Goal: Transaction & Acquisition: Purchase product/service

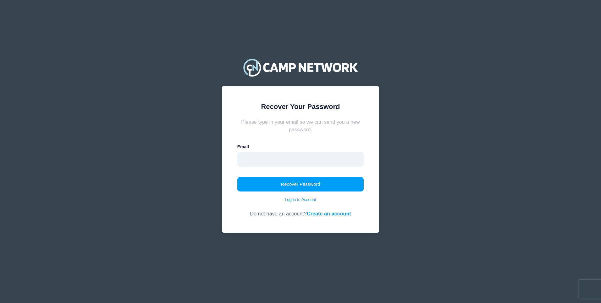
click at [305, 161] on input "email" at bounding box center [300, 159] width 127 height 14
type input "tgreene@regentsoxford.com"
click at [293, 182] on button "Recover Password" at bounding box center [300, 184] width 127 height 14
drag, startPoint x: 324, startPoint y: 161, endPoint x: 241, endPoint y: 160, distance: 83.0
click at [241, 160] on input "tgreene@regentsoxford.com" at bounding box center [300, 159] width 127 height 14
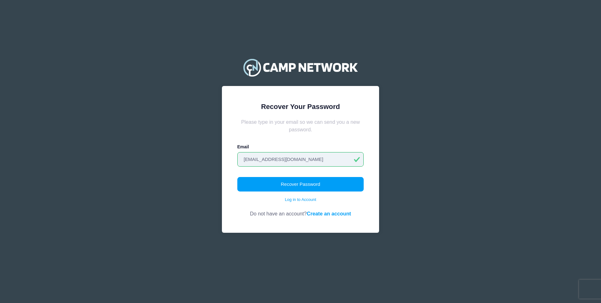
drag, startPoint x: 313, startPoint y: 159, endPoint x: 226, endPoint y: 159, distance: 86.8
click at [226, 159] on div "Recover Your Password Please type in your email so we can send you a new passwo…" at bounding box center [300, 159] width 157 height 147
type input "t"
type input "[EMAIL_ADDRESS][DOMAIN_NAME]"
click at [237, 177] on button "Recover Password" at bounding box center [300, 184] width 127 height 14
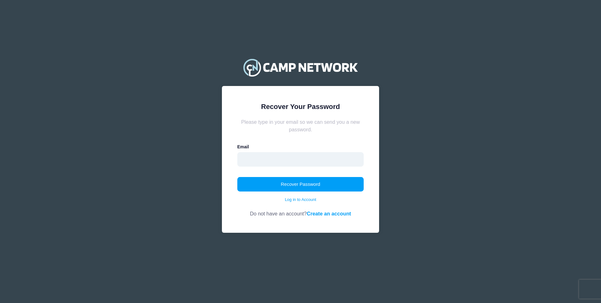
click at [318, 159] on input "email" at bounding box center [300, 159] width 127 height 14
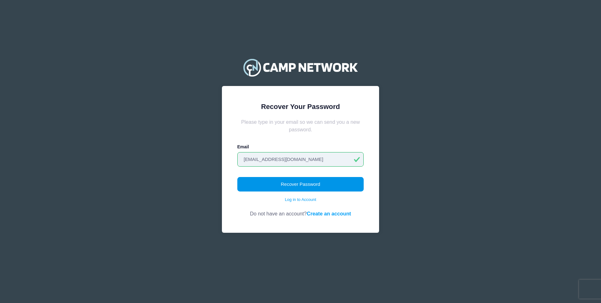
type input "[EMAIL_ADDRESS][DOMAIN_NAME]"
click at [335, 181] on button "Recover Password" at bounding box center [300, 184] width 127 height 14
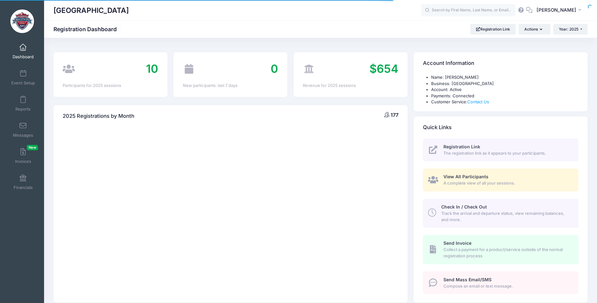
select select
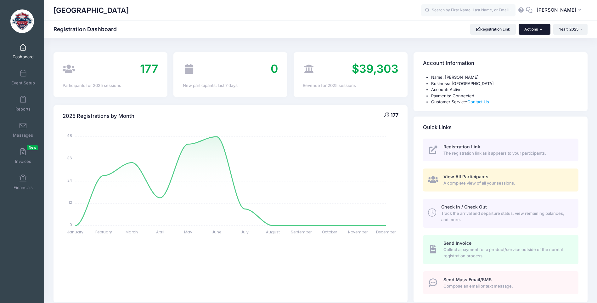
click at [543, 29] on button "Actions" at bounding box center [533, 29] width 31 height 11
click at [475, 9] on input "text" at bounding box center [468, 10] width 94 height 13
type input "C"
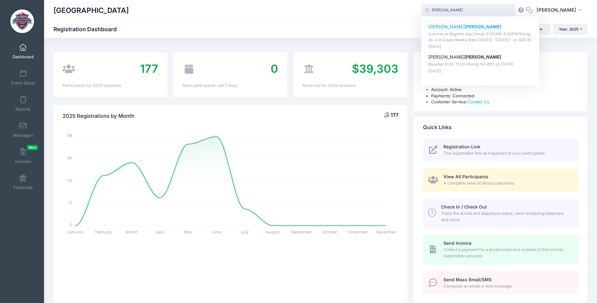
click at [460, 38] on p "Summer at Regents day Camp! 9:00AM-4:00PM Rising 4k-3rd Grade Weekly Rate (July…" at bounding box center [480, 37] width 104 height 12
type input "Ames Anderson (Summer at Regents day Camp! 9:00AM-4:00PM Rising 4k-3rd Grade We…"
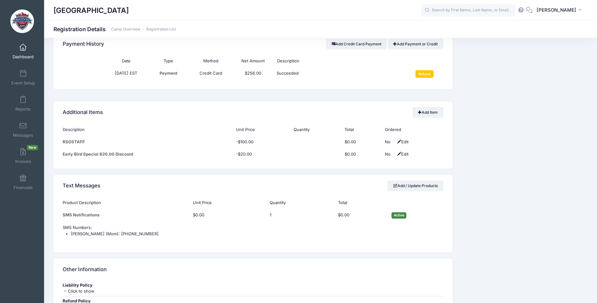
scroll to position [440, 0]
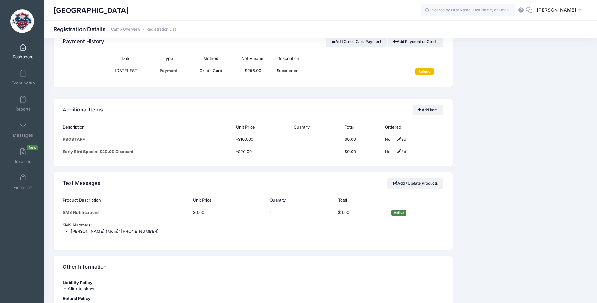
click at [422, 71] on input "Refund" at bounding box center [424, 72] width 19 height 8
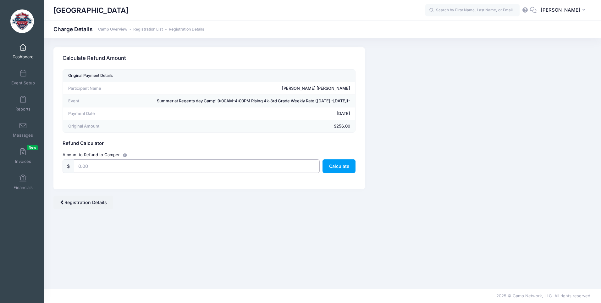
click at [87, 167] on input "text" at bounding box center [197, 166] width 246 height 14
type input "256.00"
click at [338, 167] on button "Calculate" at bounding box center [339, 166] width 33 height 14
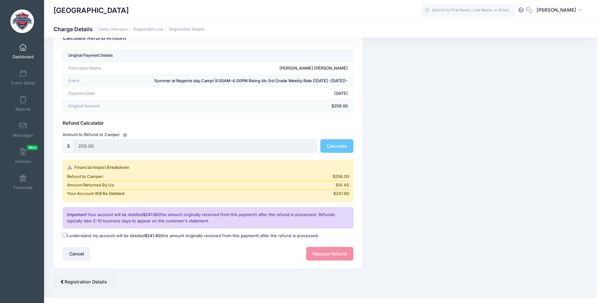
scroll to position [29, 0]
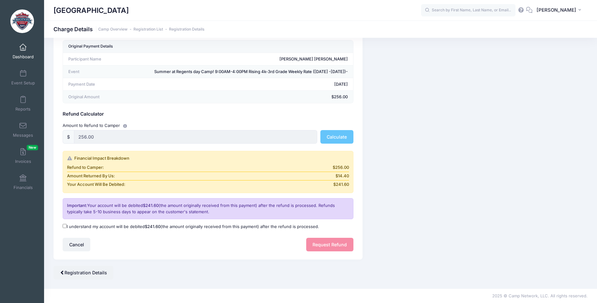
click at [63, 225] on input "I understand my account will be debited $241.60 (the amount originally received…" at bounding box center [65, 226] width 4 height 4
checkbox input "true"
click at [322, 244] on button "Request Refund" at bounding box center [329, 244] width 47 height 14
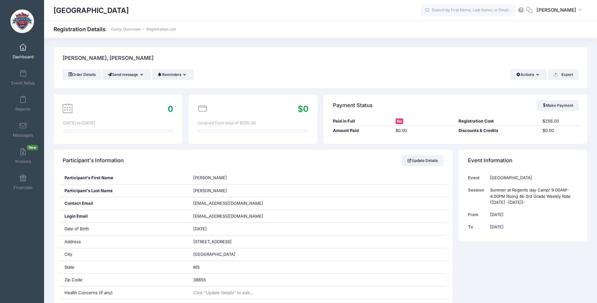
click at [22, 22] on img at bounding box center [22, 21] width 24 height 24
click at [575, 11] on span "[PERSON_NAME]" at bounding box center [556, 10] width 40 height 7
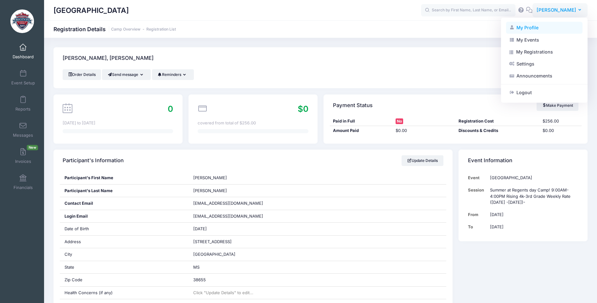
click at [534, 27] on link "My Profile" at bounding box center [544, 28] width 76 height 12
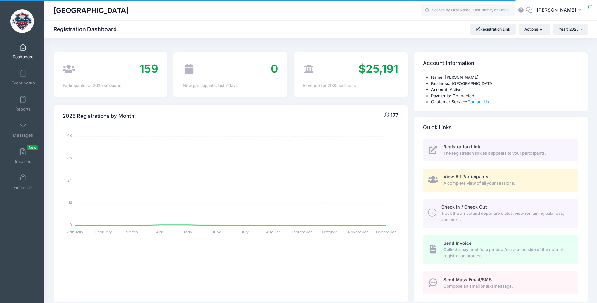
select select
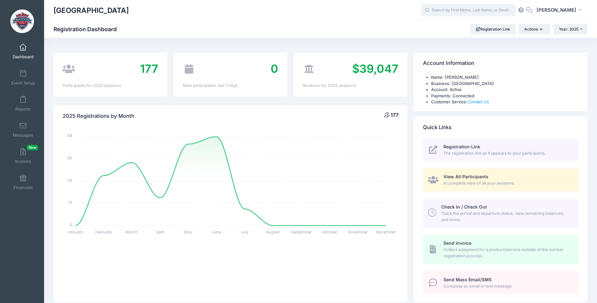
click at [497, 8] on input "text" at bounding box center [468, 10] width 94 height 13
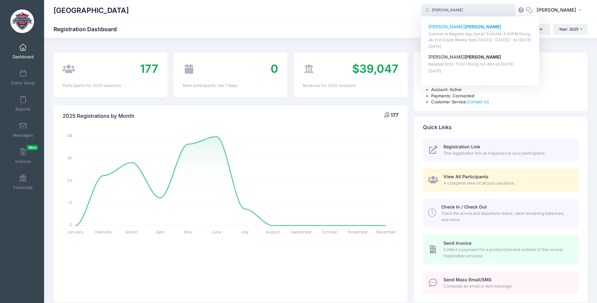
click at [478, 35] on p "Summer at Regents day Camp! 9:00AM-4:00PM Rising 4k-3rd Grade Weekly Rate (July…" at bounding box center [480, 37] width 104 height 12
type input "Ames Anderson (Summer at Regents day Camp! 9:00AM-4:00PM Rising 4k-3rd Grade We…"
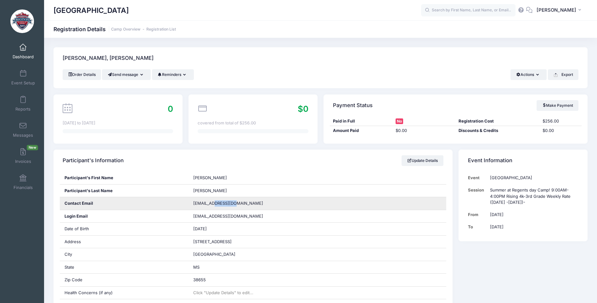
drag, startPoint x: 237, startPoint y: 204, endPoint x: 217, endPoint y: 205, distance: 20.8
click at [217, 205] on span "[EMAIL_ADDRESS][DOMAIN_NAME]" at bounding box center [228, 202] width 70 height 5
drag, startPoint x: 217, startPoint y: 205, endPoint x: 193, endPoint y: 202, distance: 23.4
click at [193, 202] on span "[EMAIL_ADDRESS][DOMAIN_NAME]" at bounding box center [228, 202] width 70 height 5
drag, startPoint x: 193, startPoint y: 204, endPoint x: 187, endPoint y: 201, distance: 7.3
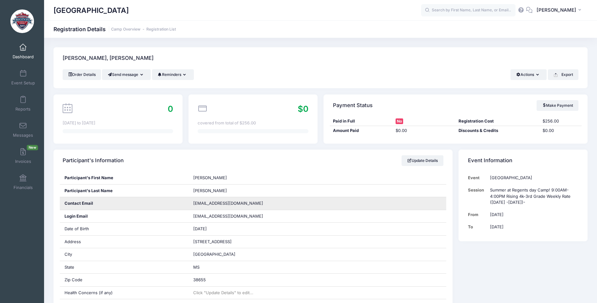
click at [187, 201] on div "Contact Email" at bounding box center [124, 203] width 129 height 13
drag, startPoint x: 192, startPoint y: 203, endPoint x: 241, endPoint y: 205, distance: 49.4
click at [241, 205] on div "[EMAIL_ADDRESS][DOMAIN_NAME]" at bounding box center [317, 203] width 258 height 13
copy span "[EMAIL_ADDRESS][DOMAIN_NAME]"
